Goal: Navigation & Orientation: Find specific page/section

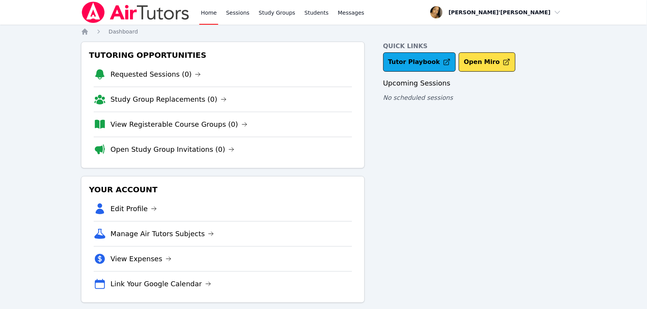
click at [39, 197] on div "Home Sessions Study Groups Students Messages Open user menu Lee'Tayna Hostick O…" at bounding box center [323, 159] width 647 height 318
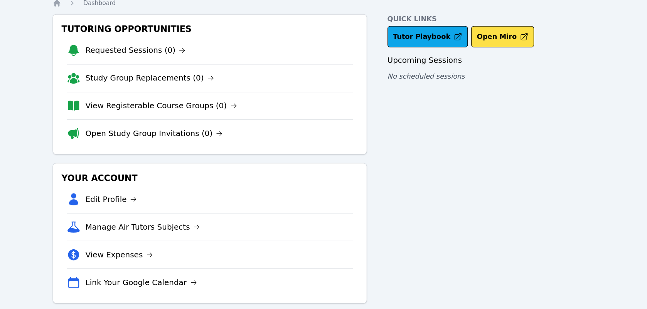
scroll to position [10, 0]
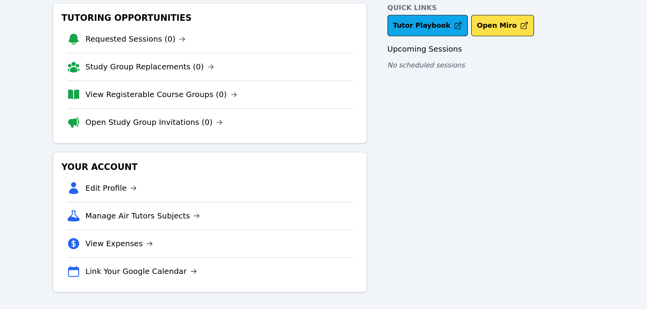
click at [91, 121] on div "Tutoring Opportunities Requested Sessions (0) Study Group Replacements (0) View…" at bounding box center [223, 95] width 284 height 127
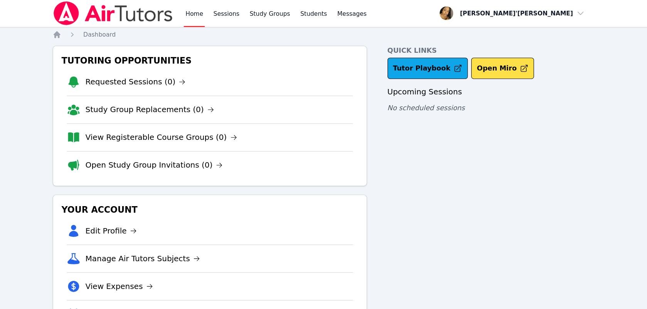
scroll to position [0, 0]
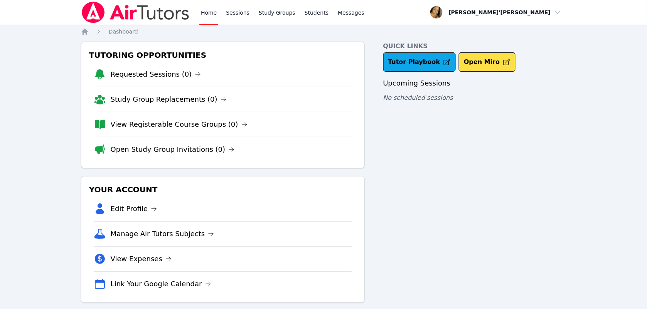
click at [22, 141] on div "Home Sessions Study Groups Students Messages Open user menu Lee'Tayna Hostick O…" at bounding box center [323, 159] width 647 height 318
click at [12, 3] on nav "Home Sessions Study Groups Students Messages Open user menu Lee'Tayna Hostick O…" at bounding box center [323, 12] width 647 height 25
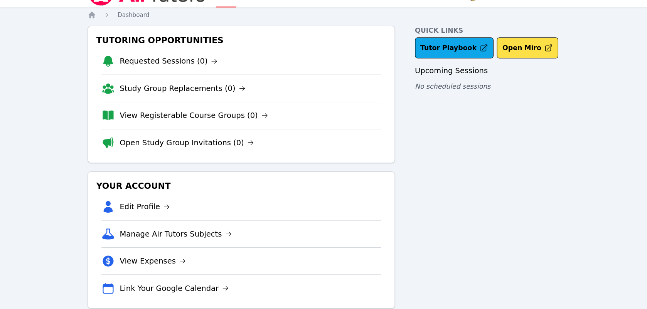
click at [315, 259] on li "View Expenses" at bounding box center [223, 258] width 258 height 25
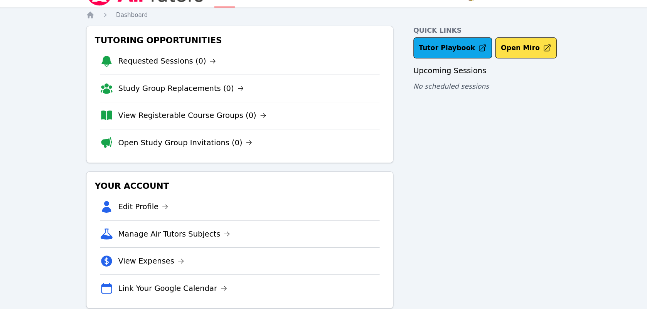
click at [318, 274] on li "Link Your Google Calendar" at bounding box center [223, 283] width 258 height 25
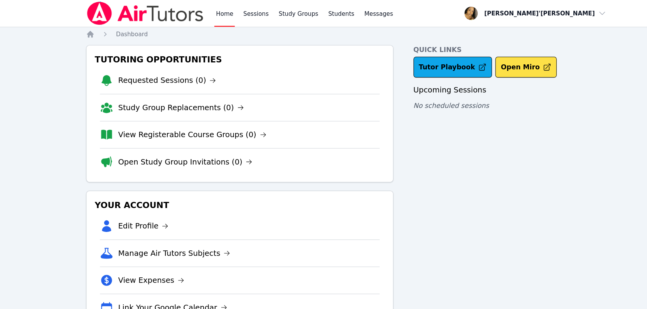
click at [7, 3] on nav "Home Sessions Study Groups Students Messages Open user menu Lee'Tayna Hostick O…" at bounding box center [323, 12] width 647 height 25
